Goal: Navigation & Orientation: Find specific page/section

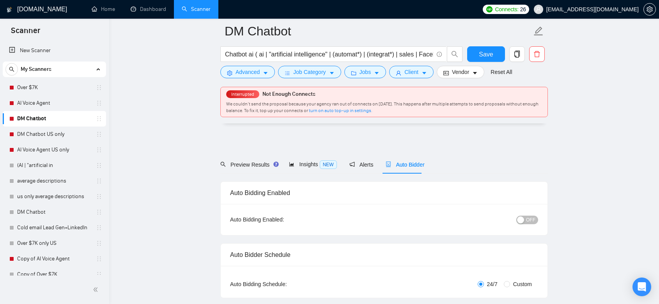
scroll to position [361, 0]
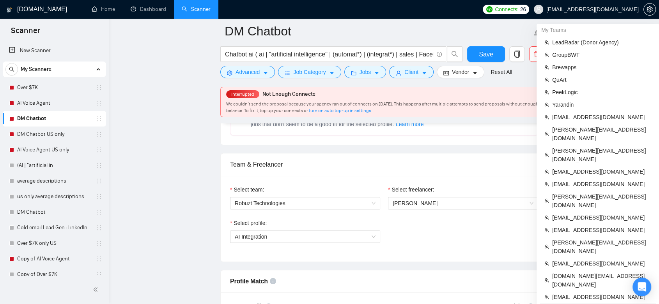
click at [584, 304] on span "[EMAIL_ADDRESS][DOMAIN_NAME]" at bounding box center [601, 310] width 99 height 9
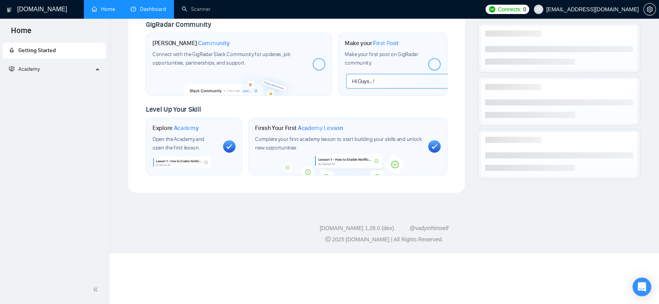
click at [150, 9] on link "Dashboard" at bounding box center [148, 9] width 35 height 7
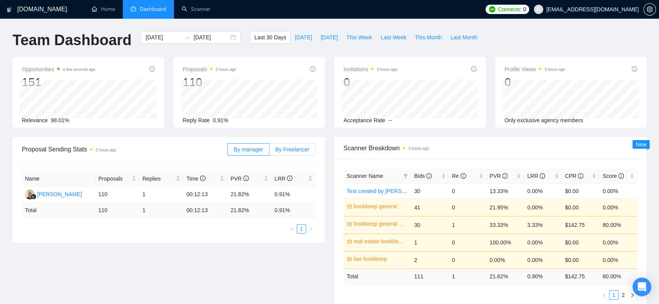
scroll to position [216, 0]
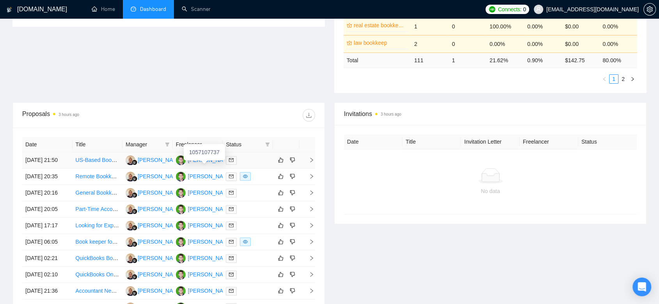
click at [201, 165] on div "[PERSON_NAME]" at bounding box center [204, 161] width 57 height 10
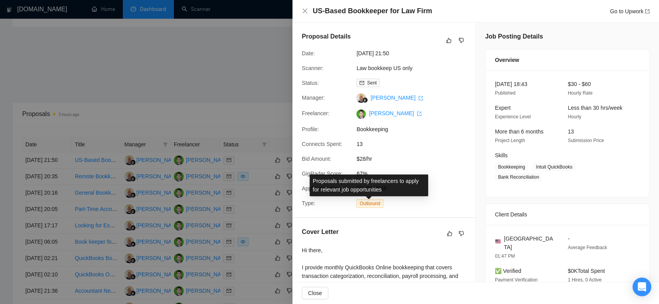
scroll to position [130, 0]
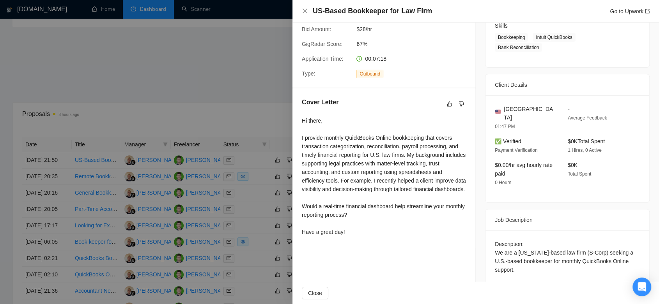
click at [209, 76] on div at bounding box center [329, 152] width 659 height 304
